Goal: Task Accomplishment & Management: Manage account settings

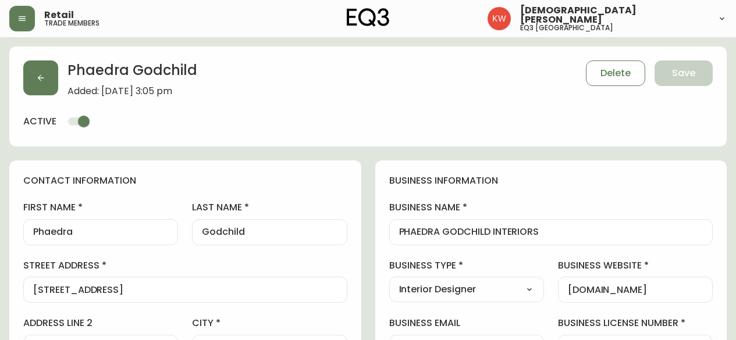
select select "AB"
select select "CA"
select select "CA_EN"
select select "Outreach from a Trade Rep"
select select "Interior Designer"
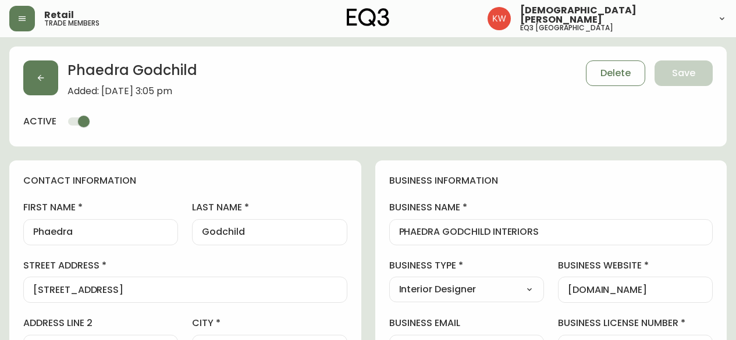
select select "cjw10z96m00006gs08l3o91tv"
select select "false"
click at [38, 84] on button "button" at bounding box center [40, 77] width 35 height 35
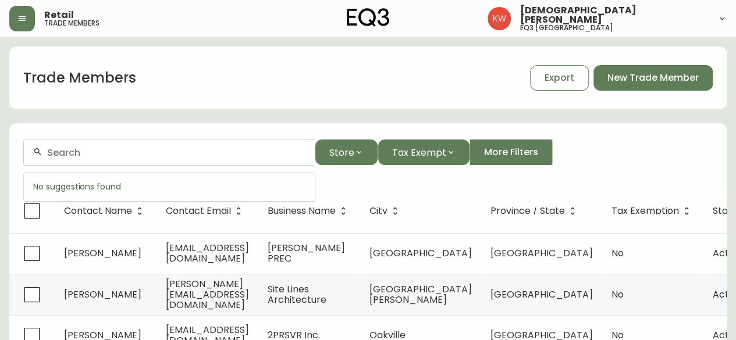
click at [80, 154] on input "text" at bounding box center [176, 152] width 258 height 11
paste input "[PERSON_NAME][EMAIL_ADDRESS][DOMAIN_NAME]"
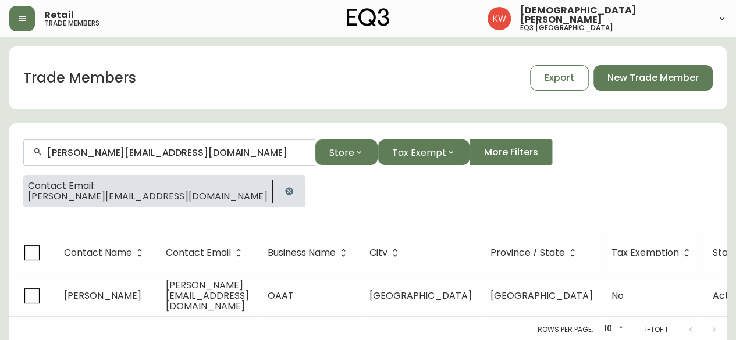
type input "[PERSON_NAME][EMAIL_ADDRESS][DOMAIN_NAME]"
click at [284, 190] on icon "button" at bounding box center [288, 191] width 9 height 9
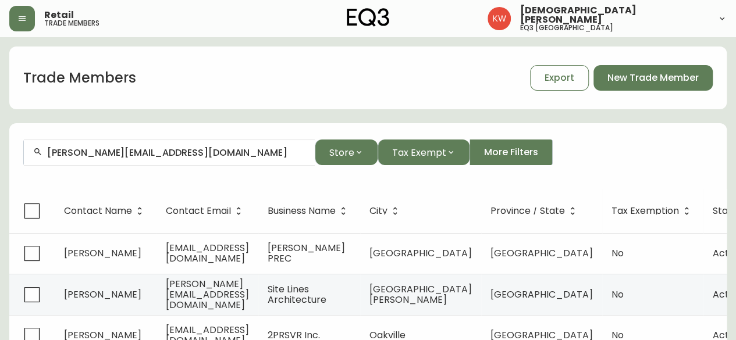
drag, startPoint x: 167, startPoint y: 159, endPoint x: 49, endPoint y: 144, distance: 119.5
click at [15, 129] on form "[PERSON_NAME][EMAIL_ADDRESS][DOMAIN_NAME] Store Tax Exempt More Filters" at bounding box center [367, 157] width 717 height 63
click at [129, 149] on input "[PERSON_NAME][EMAIL_ADDRESS][DOMAIN_NAME]" at bounding box center [176, 152] width 258 height 11
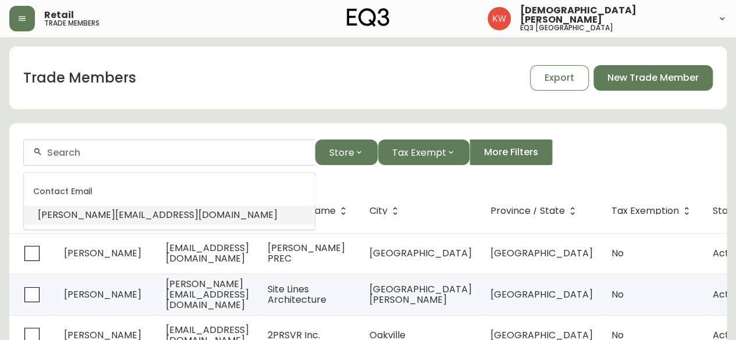
paste input "[EMAIL_ADDRESS][DOMAIN_NAME]"
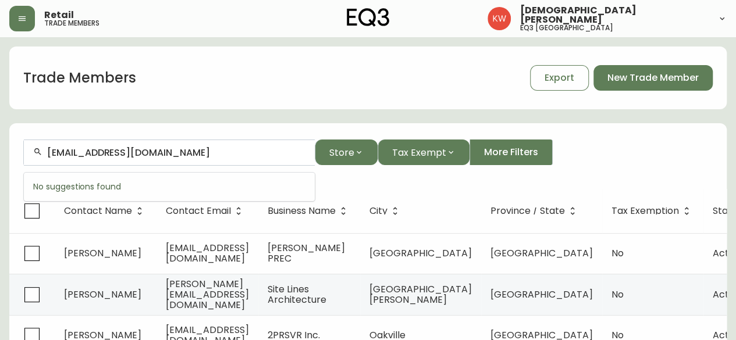
drag, startPoint x: 242, startPoint y: 151, endPoint x: 194, endPoint y: 148, distance: 48.4
click at [194, 148] on input "[EMAIL_ADDRESS][DOMAIN_NAME]" at bounding box center [176, 152] width 258 height 11
drag, startPoint x: 83, startPoint y: 155, endPoint x: 45, endPoint y: 152, distance: 37.4
click at [45, 152] on div "office@kristahermansondesign" at bounding box center [169, 153] width 291 height 26
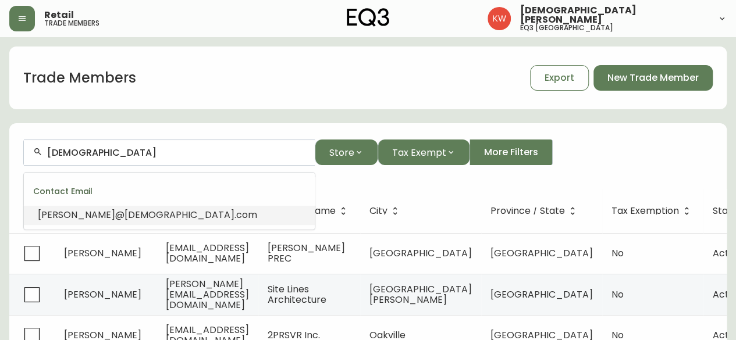
click at [74, 155] on input "[DEMOGRAPHIC_DATA]" at bounding box center [176, 152] width 258 height 11
click at [124, 219] on span "[DEMOGRAPHIC_DATA]" at bounding box center [179, 214] width 110 height 13
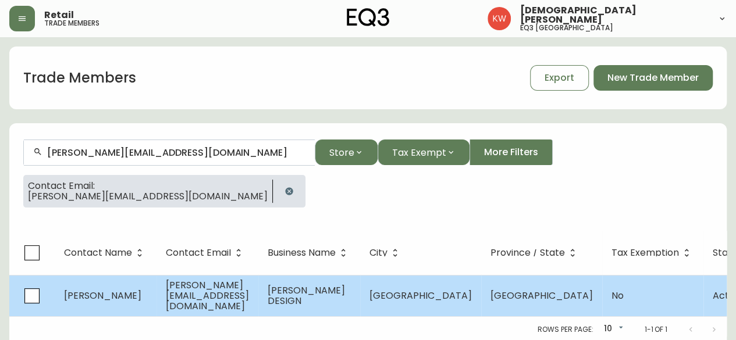
type input "[PERSON_NAME][EMAIL_ADDRESS][DOMAIN_NAME]"
click at [237, 301] on span "[PERSON_NAME][EMAIL_ADDRESS][DOMAIN_NAME]" at bounding box center [207, 296] width 83 height 34
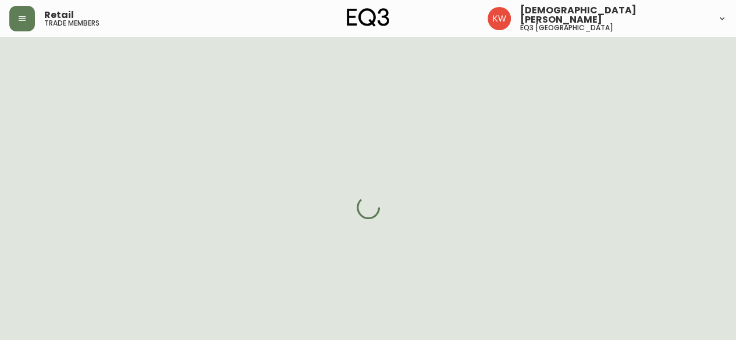
select select "AB"
select select "CA"
select select "CA_EN"
select select "Other"
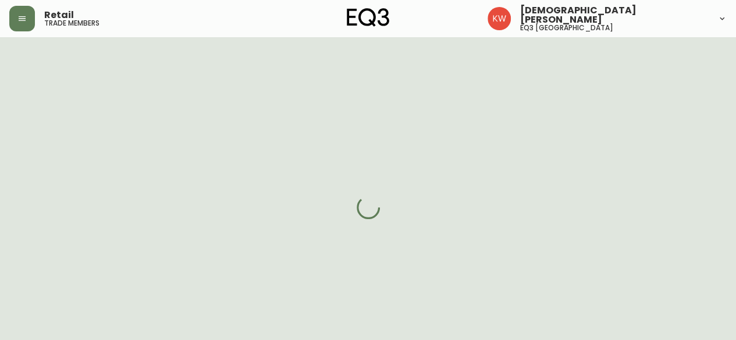
select select "cjw10z96m00006gs08l3o91tv"
select select "false"
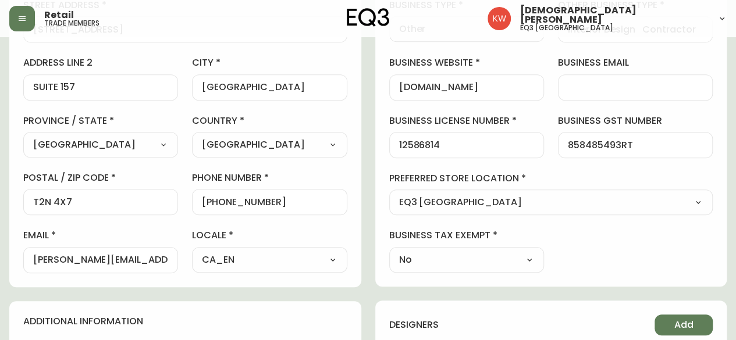
scroll to position [407, 0]
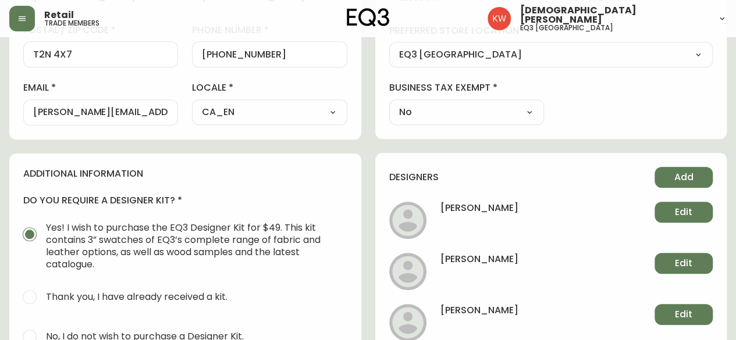
click at [30, 110] on div "[PERSON_NAME][EMAIL_ADDRESS][DOMAIN_NAME]" at bounding box center [100, 112] width 155 height 26
drag, startPoint x: 31, startPoint y: 109, endPoint x: 55, endPoint y: 115, distance: 24.0
click at [55, 115] on div "[PERSON_NAME][EMAIL_ADDRESS][DOMAIN_NAME]" at bounding box center [100, 112] width 155 height 26
drag, startPoint x: 166, startPoint y: 112, endPoint x: 13, endPoint y: 108, distance: 153.0
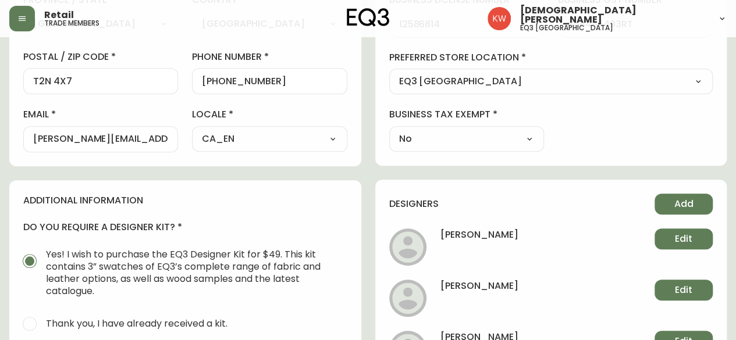
scroll to position [181, 0]
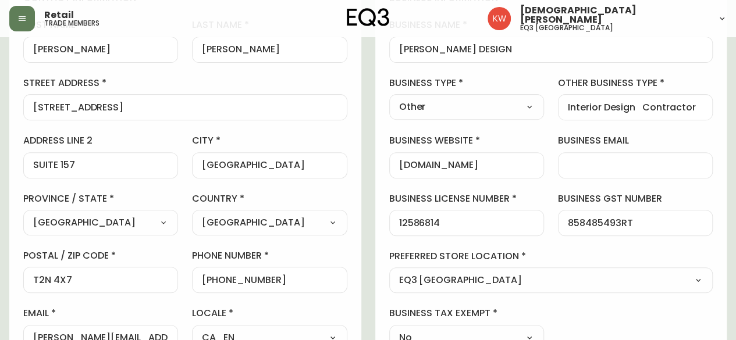
click at [599, 164] on input "business email" at bounding box center [635, 165] width 135 height 11
click at [620, 160] on input "business email" at bounding box center [635, 165] width 135 height 11
paste input "[EMAIL_ADDRESS][DOMAIN_NAME]"
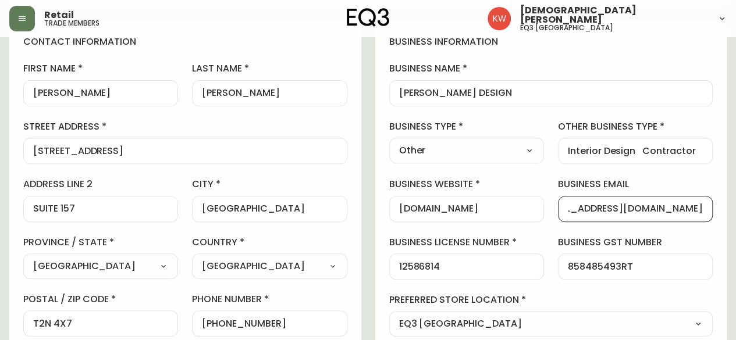
scroll to position [0, 0]
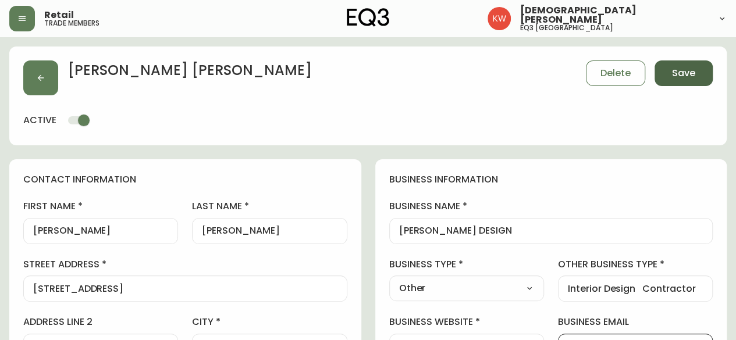
type input "[EMAIL_ADDRESS][DOMAIN_NAME]"
click at [686, 75] on span "Save" at bounding box center [683, 73] width 23 height 13
type input "Other"
type input "Interior Design Contractor"
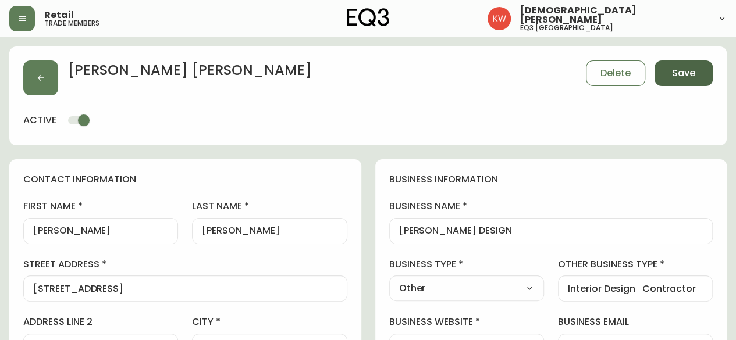
select select "Other"
click at [34, 73] on button "button" at bounding box center [40, 77] width 35 height 35
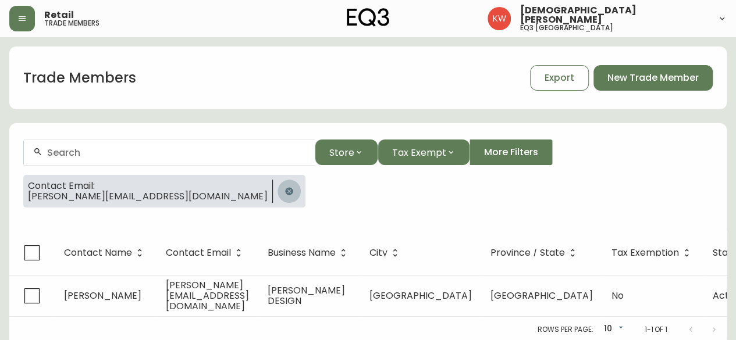
click at [285, 189] on icon "button" at bounding box center [289, 191] width 8 height 8
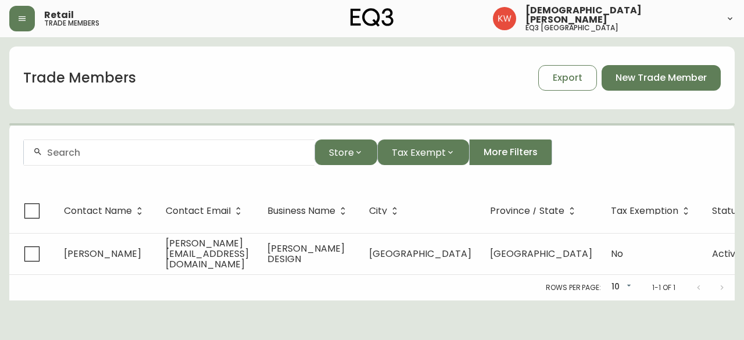
click at [161, 148] on input "text" at bounding box center [176, 152] width 258 height 11
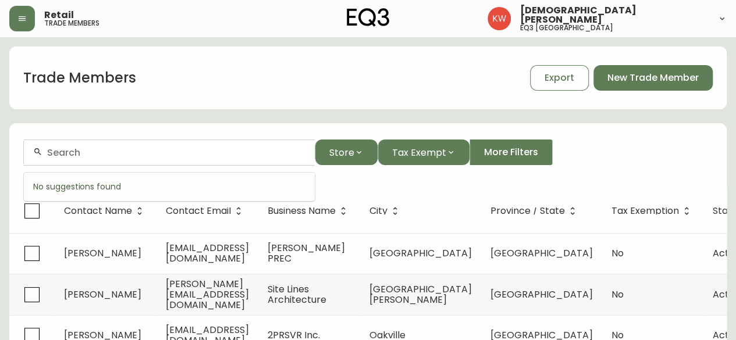
paste input "[EMAIL_ADDRESS][DOMAIN_NAME]"
drag, startPoint x: 247, startPoint y: 147, endPoint x: 0, endPoint y: 133, distance: 247.6
paste input "[PERSON_NAME] AND [PERSON_NAME]"
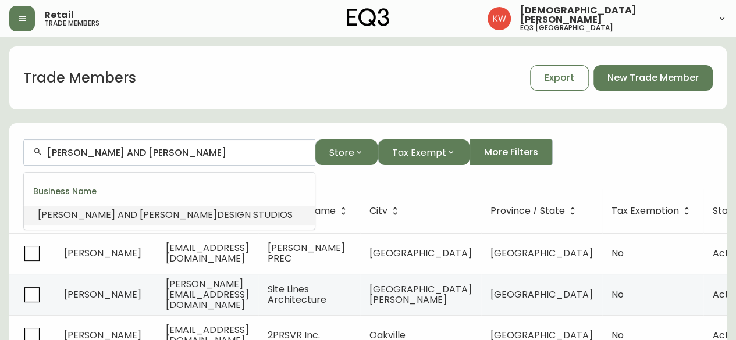
click at [140, 219] on span "[PERSON_NAME]" at bounding box center [178, 214] width 77 height 13
type input "[PERSON_NAME] AND [PERSON_NAME] DESIGN STUDIOS"
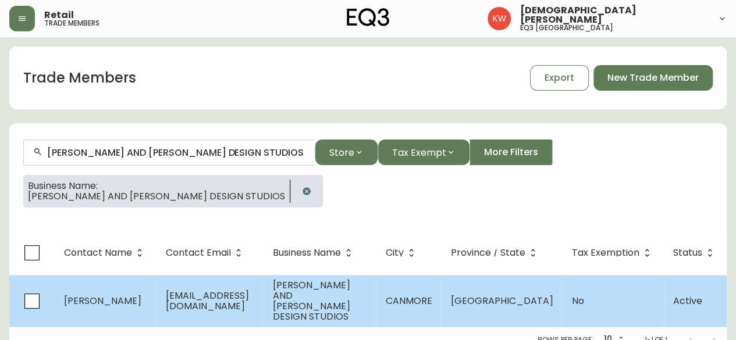
click at [247, 297] on span "[EMAIL_ADDRESS][DOMAIN_NAME]" at bounding box center [207, 301] width 83 height 24
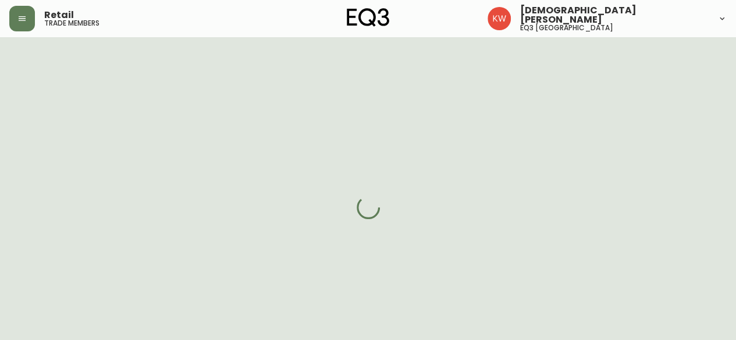
select select "AB"
select select "CA"
select select "CA_EN"
select select "Outreach from a Trade Rep"
select select "Architect"
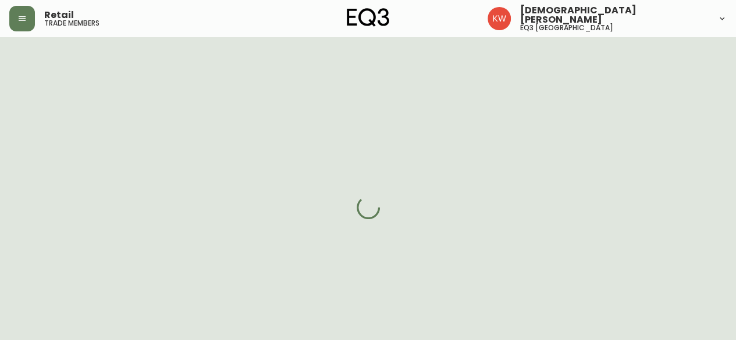
select select "false"
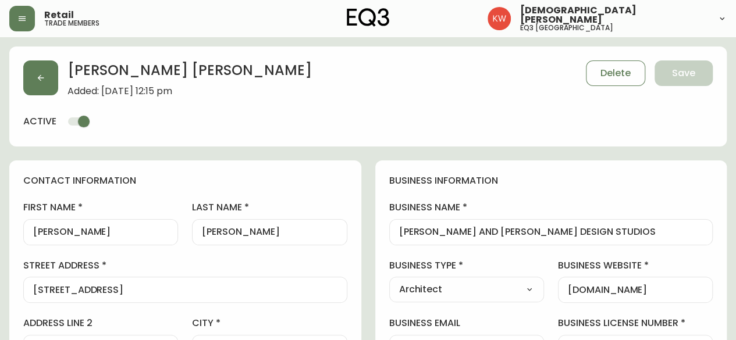
type input "EQ3 [GEOGRAPHIC_DATA]"
select select "cjw10z96m00006gs08l3o91tv"
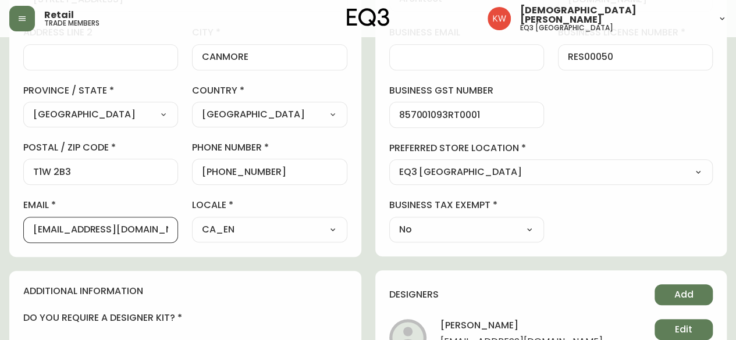
drag, startPoint x: 160, startPoint y: 229, endPoint x: 0, endPoint y: 230, distance: 159.9
click at [0, 230] on main "[PERSON_NAME] Added: [DATE] 12:15 pm Delete Save active contact information fir…" at bounding box center [368, 194] width 736 height 896
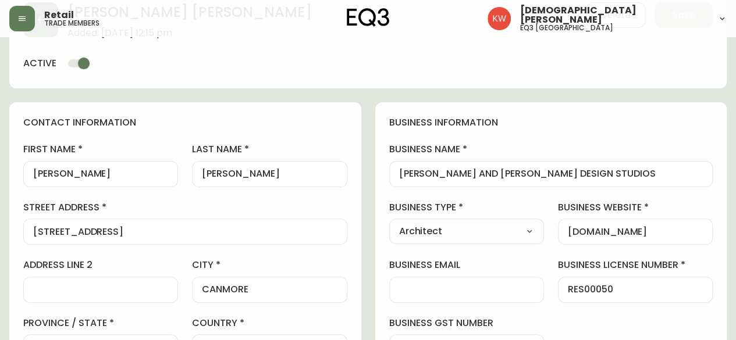
scroll to position [116, 0]
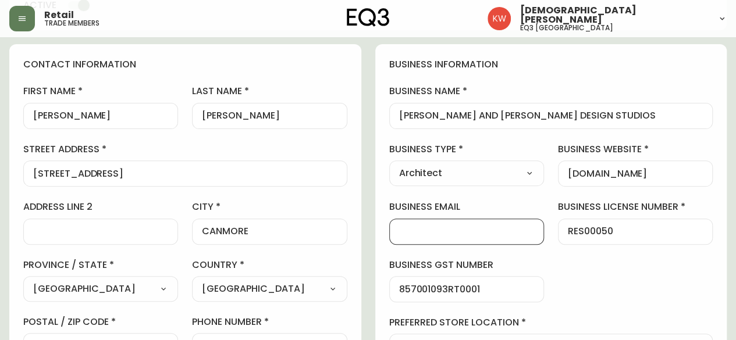
click at [472, 228] on input "business email" at bounding box center [466, 231] width 135 height 11
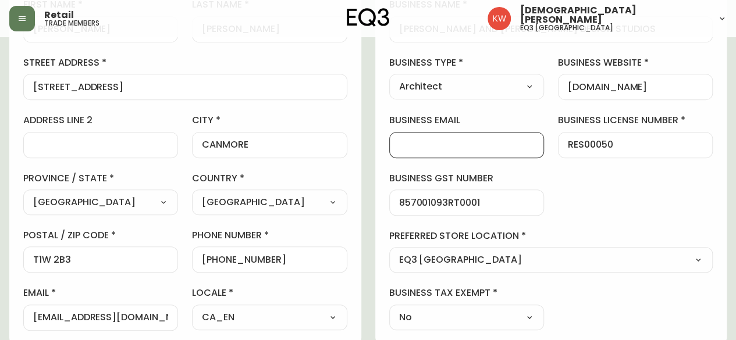
scroll to position [174, 0]
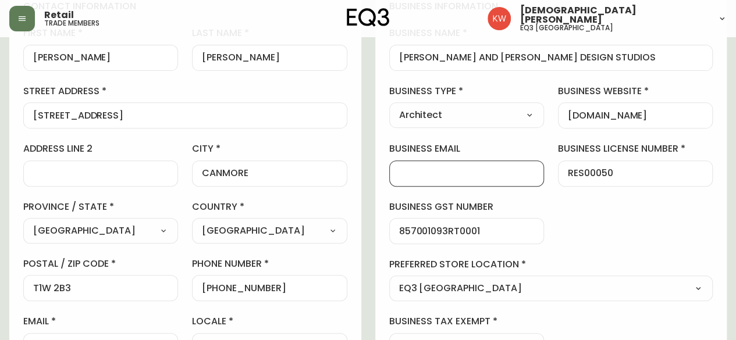
click at [475, 179] on div at bounding box center [466, 174] width 155 height 26
click at [484, 174] on input "business email" at bounding box center [466, 173] width 135 height 11
paste input "[EMAIL_ADDRESS][DOMAIN_NAME]"
click at [609, 198] on div "business information business name [PERSON_NAME] AND [PERSON_NAME] DESIGN STUDI…" at bounding box center [551, 179] width 352 height 387
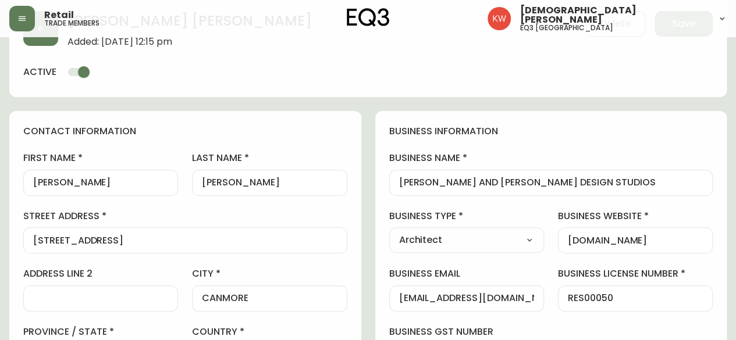
scroll to position [0, 0]
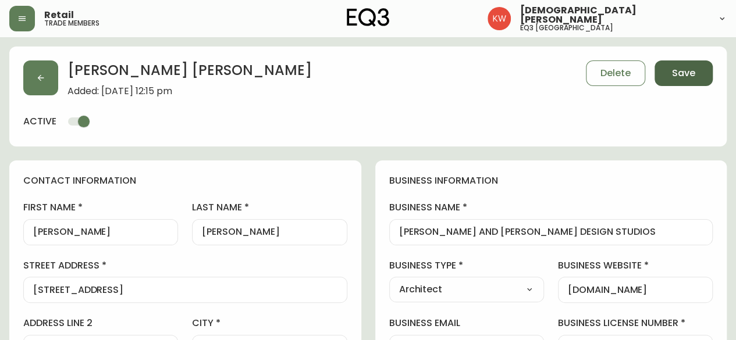
click at [688, 74] on span "Save" at bounding box center [683, 73] width 23 height 13
type input "[EMAIL_ADDRESS][DOMAIN_NAME]"
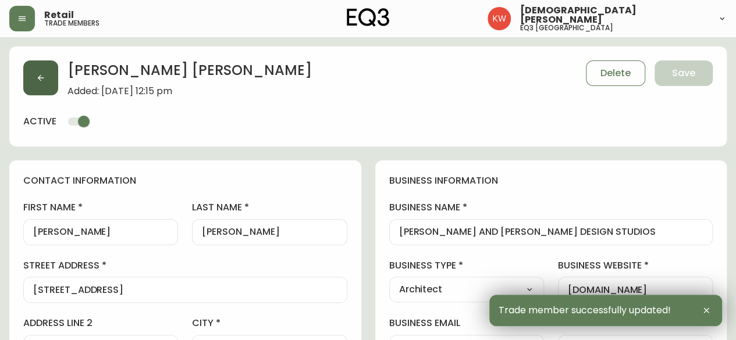
click at [42, 76] on icon "button" at bounding box center [40, 77] width 9 height 9
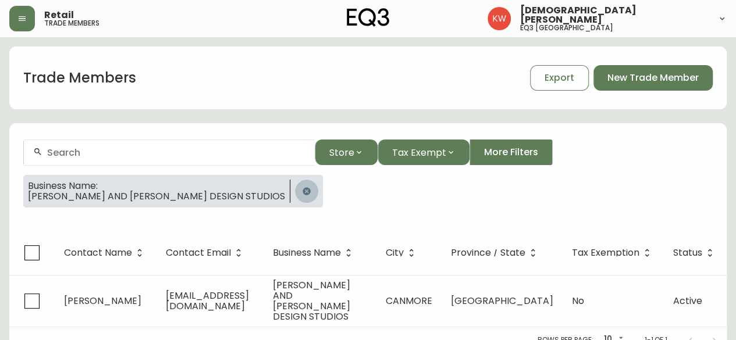
click at [302, 191] on icon "button" at bounding box center [306, 191] width 9 height 9
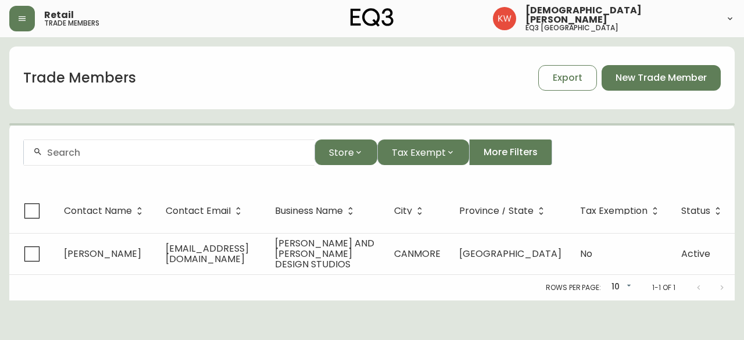
click at [199, 159] on div at bounding box center [169, 153] width 291 height 26
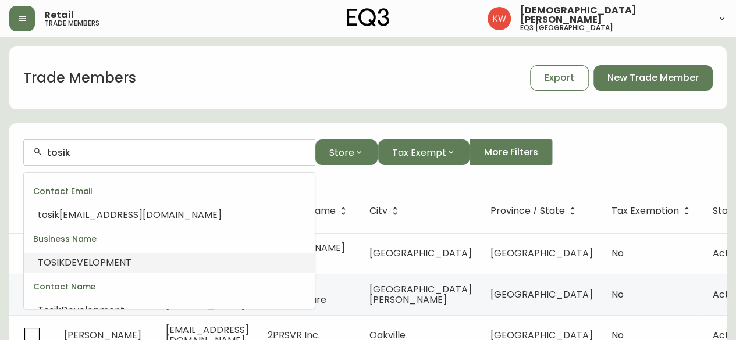
click at [111, 265] on span "DEVELOPMENT" at bounding box center [98, 262] width 67 height 13
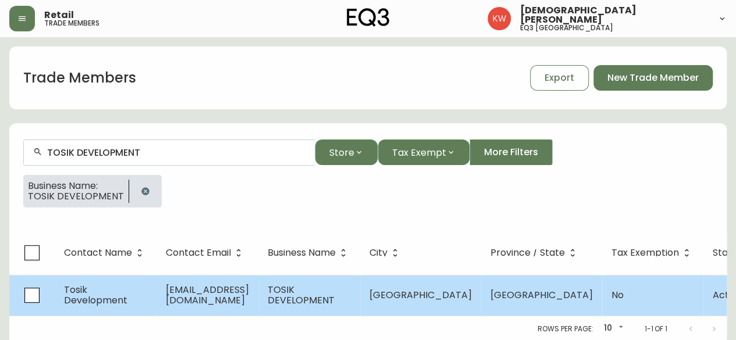
type input "TOSIK DEVELOPMENT"
click at [249, 298] on span "[EMAIL_ADDRESS][DOMAIN_NAME]" at bounding box center [207, 295] width 83 height 24
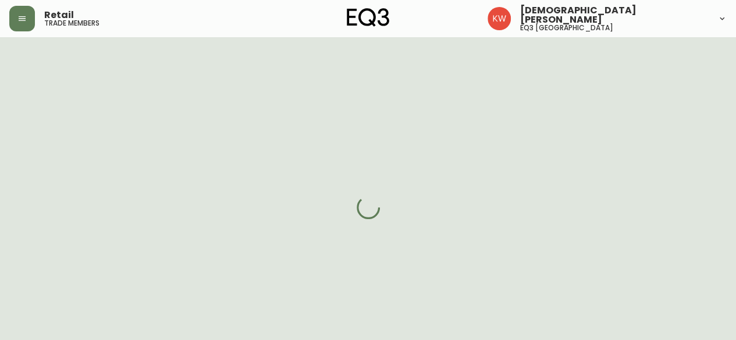
select select "AB"
select select "CA"
select select "CA_EN"
select select "Other"
select select "Contractor"
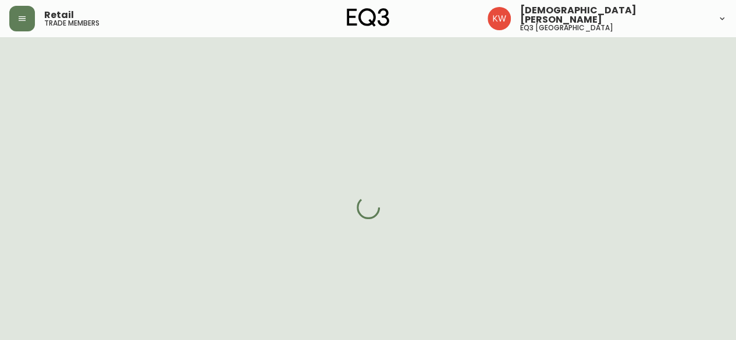
select select "cjw10z96m00006gs08l3o91tv"
select select "false"
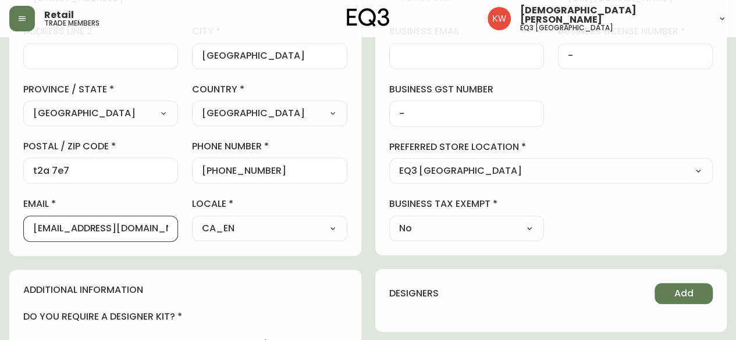
drag, startPoint x: 154, startPoint y: 226, endPoint x: 4, endPoint y: 252, distance: 151.6
click at [4, 252] on main "Tosik Development Delete Save active contact information first name [PERSON_NAM…" at bounding box center [368, 222] width 736 height 953
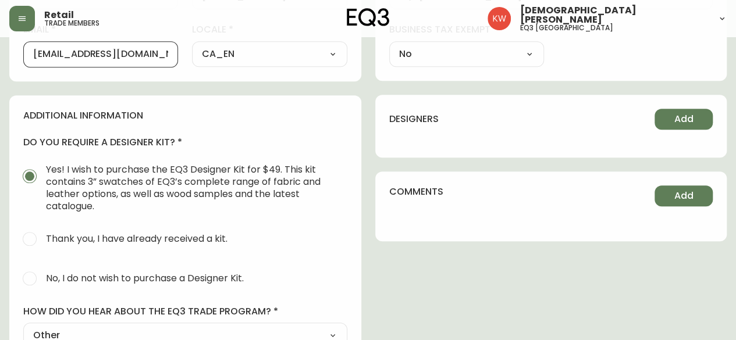
scroll to position [233, 0]
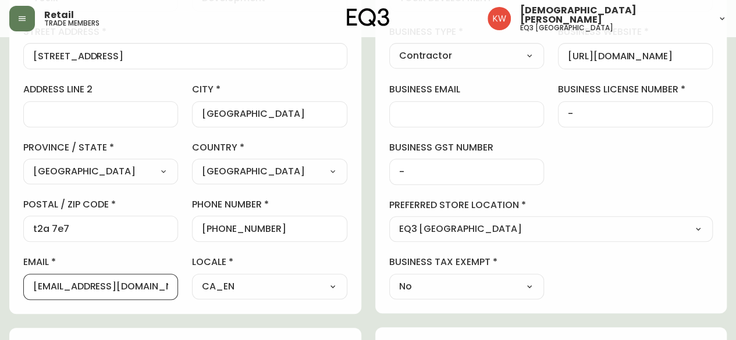
click at [473, 102] on div at bounding box center [466, 114] width 155 height 26
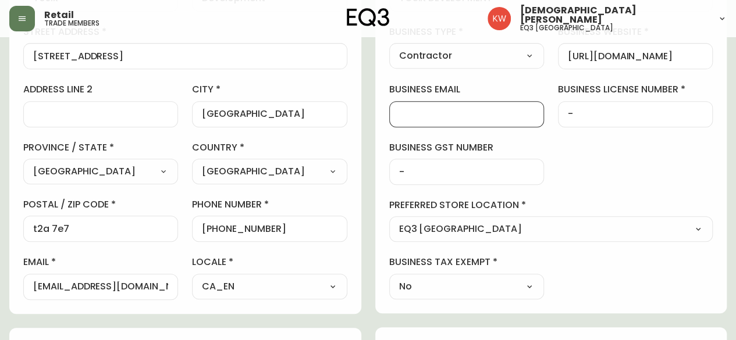
paste input "[PERSON_NAME][EMAIL_ADDRESS][PERSON_NAME][DOMAIN_NAME]"
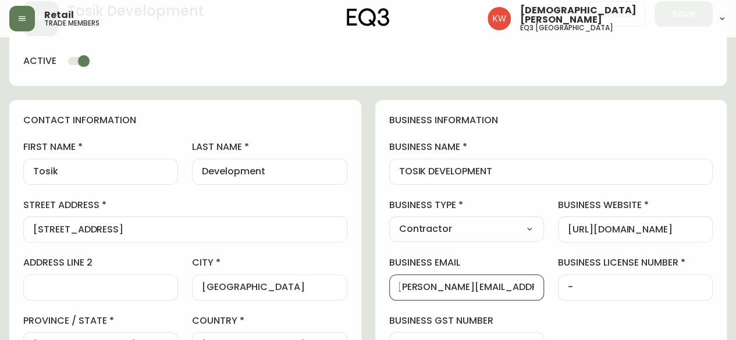
scroll to position [0, 0]
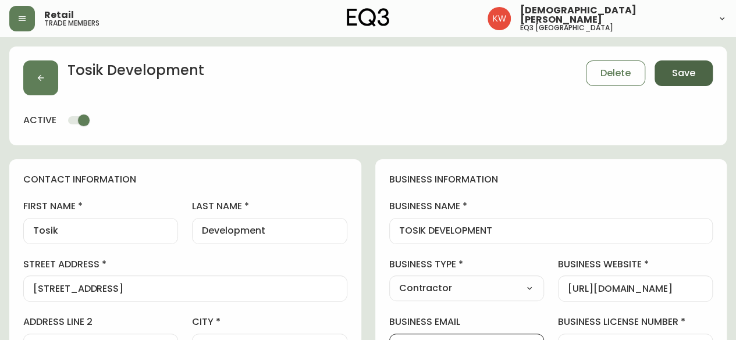
type input "[PERSON_NAME][EMAIL_ADDRESS][PERSON_NAME][DOMAIN_NAME]"
click at [691, 74] on span "Save" at bounding box center [683, 73] width 23 height 13
select select
type input "Other"
select select "Other"
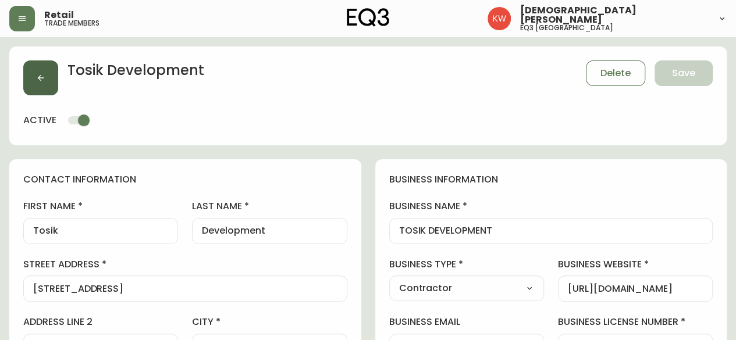
click at [38, 81] on icon "button" at bounding box center [40, 77] width 9 height 9
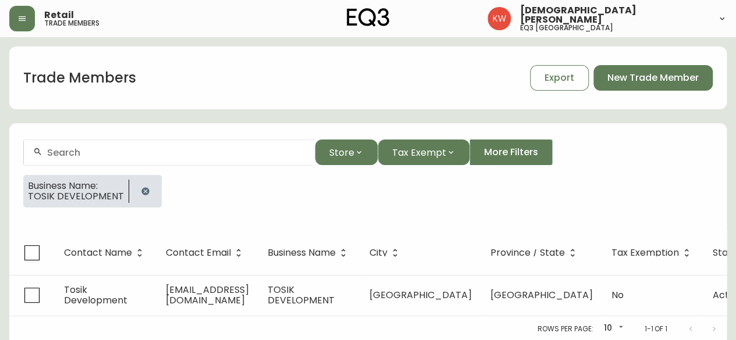
click at [146, 188] on button "button" at bounding box center [145, 191] width 23 height 23
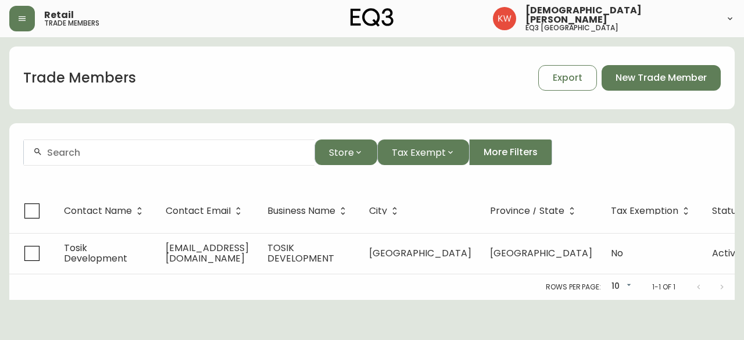
click at [152, 155] on input "text" at bounding box center [176, 152] width 258 height 11
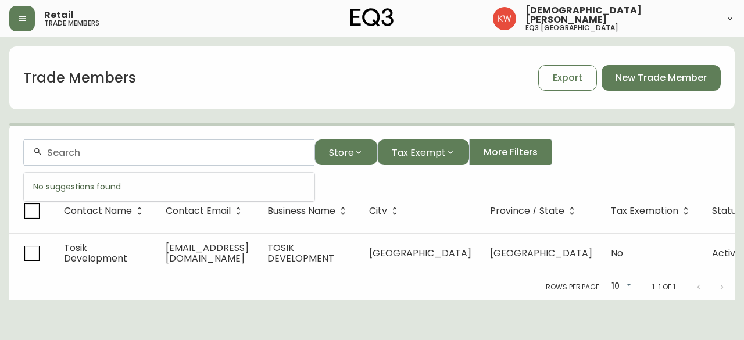
paste input "PREMISE DESIGN INC"
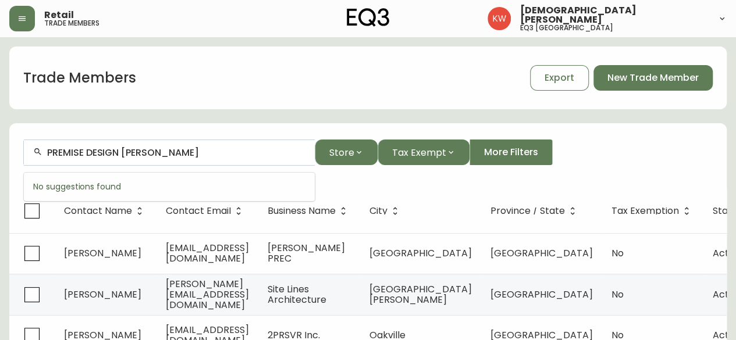
drag, startPoint x: 124, startPoint y: 153, endPoint x: 17, endPoint y: 161, distance: 106.7
click at [17, 161] on form "PREMISE DESIGN [PERSON_NAME] Store Tax Exempt More Filters" at bounding box center [367, 157] width 717 height 63
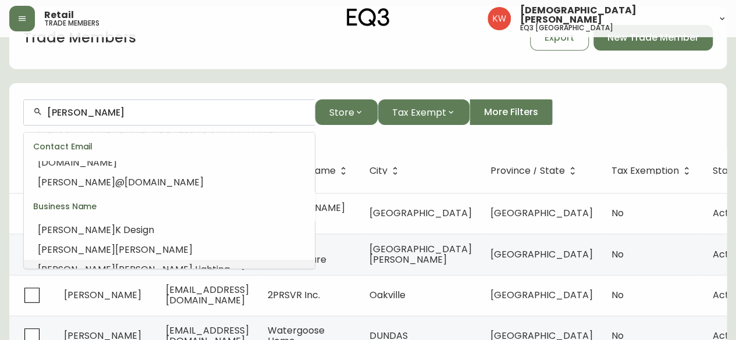
scroll to position [58, 0]
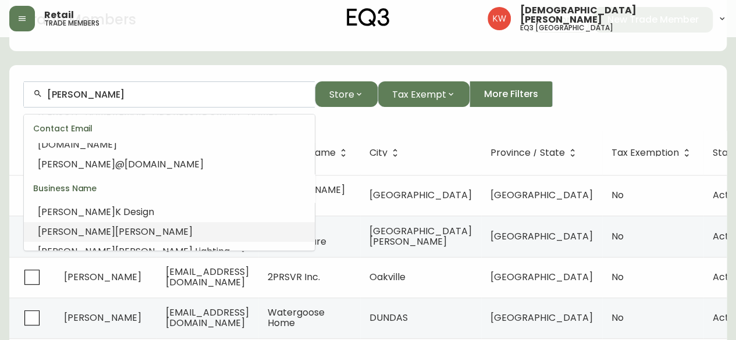
click at [115, 225] on span "[PERSON_NAME]" at bounding box center [153, 231] width 77 height 13
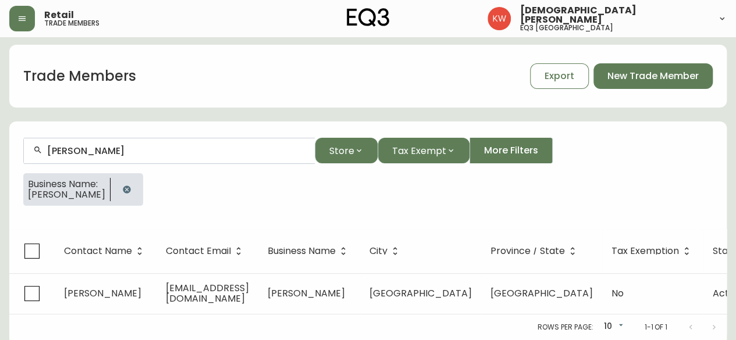
scroll to position [9, 0]
type input "[PERSON_NAME]"
click at [130, 186] on icon "button" at bounding box center [127, 190] width 8 height 8
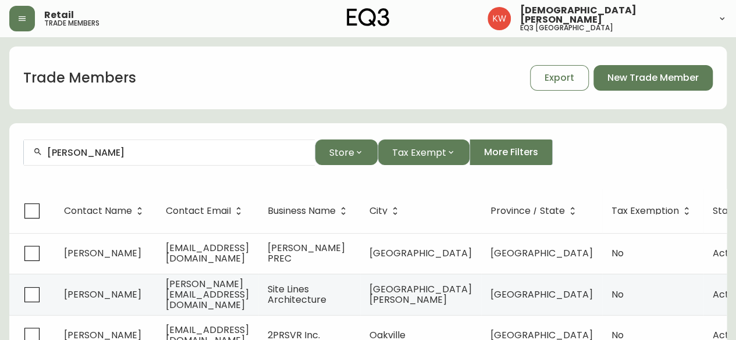
click at [137, 150] on input "[PERSON_NAME]" at bounding box center [176, 152] width 258 height 11
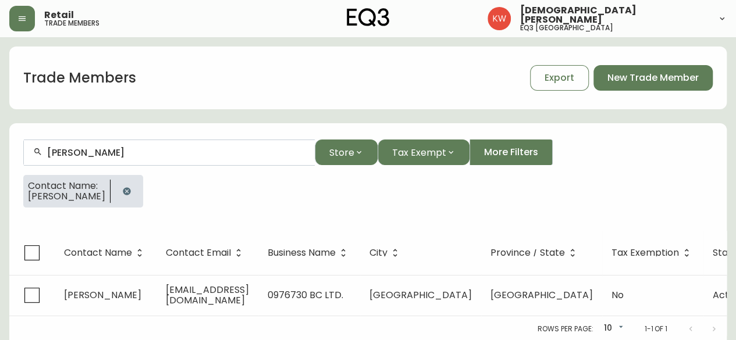
click at [123, 189] on icon "button" at bounding box center [126, 191] width 9 height 9
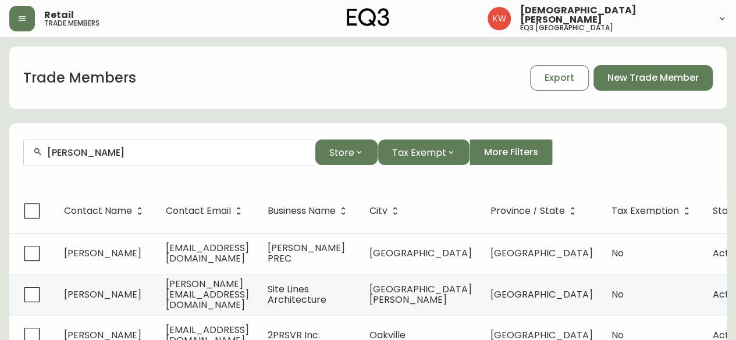
click at [155, 148] on input "[PERSON_NAME]" at bounding box center [176, 152] width 258 height 11
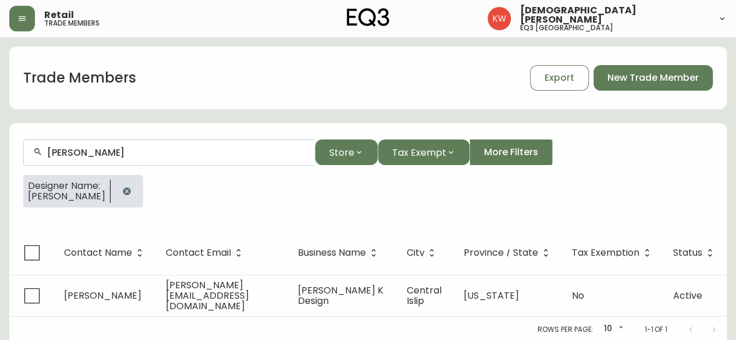
type input "[PERSON_NAME]"
click at [123, 189] on icon "button" at bounding box center [127, 191] width 8 height 8
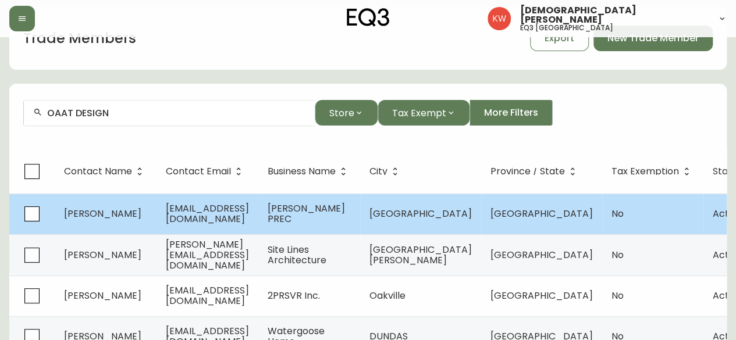
scroll to position [58, 0]
